Goal: Find specific page/section: Find specific page/section

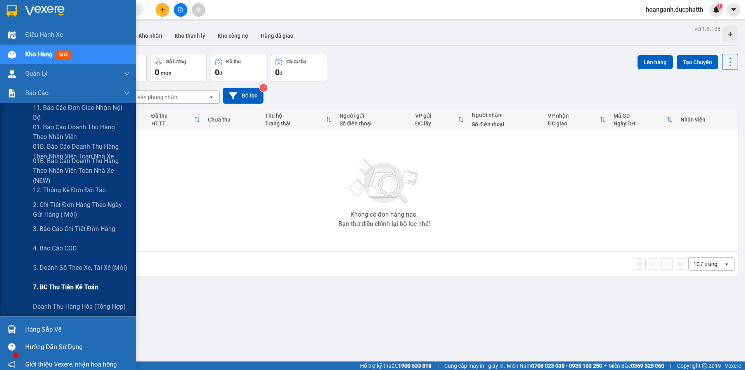
click at [49, 287] on span "7. BC thu tiền kế toán" at bounding box center [65, 287] width 65 height 10
